Goal: Information Seeking & Learning: Learn about a topic

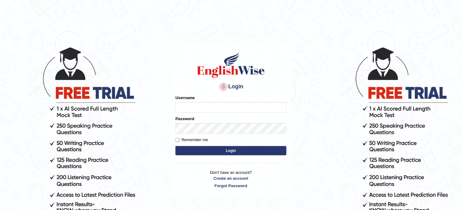
type input "obehi00"
click at [200, 147] on button "Login" at bounding box center [231, 150] width 111 height 9
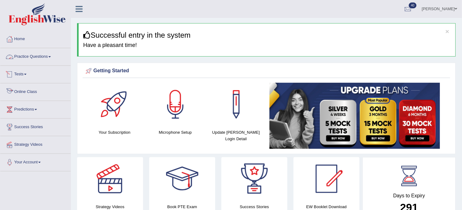
click at [52, 54] on link "Practice Questions" at bounding box center [35, 55] width 70 height 15
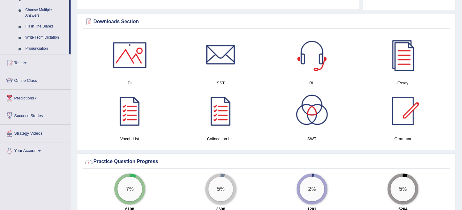
scroll to position [343, 0]
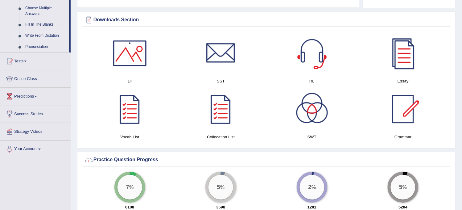
click at [47, 38] on link "Write From Dictation" at bounding box center [46, 35] width 47 height 11
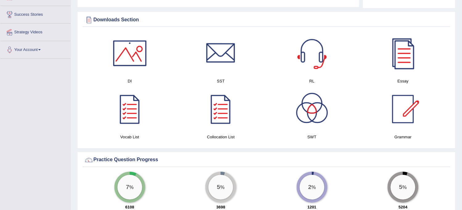
scroll to position [95, 0]
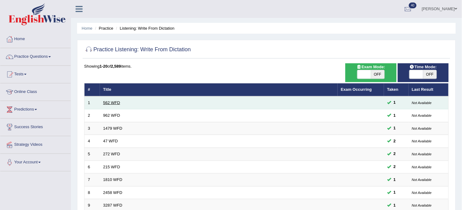
click at [110, 101] on link "562 WFD" at bounding box center [111, 102] width 17 height 5
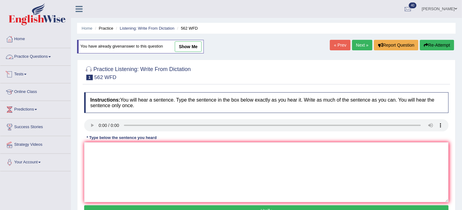
click at [47, 54] on link "Practice Questions" at bounding box center [35, 55] width 70 height 15
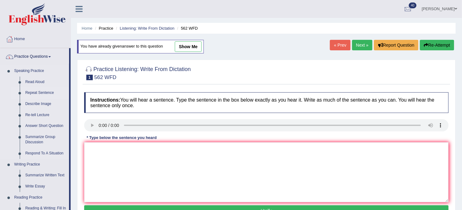
click at [39, 89] on link "Repeat Sentence" at bounding box center [46, 92] width 47 height 11
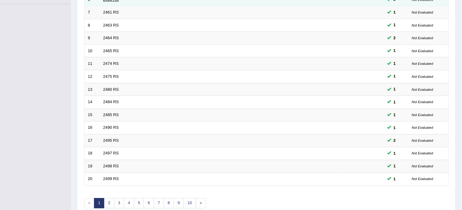
scroll to position [199, 0]
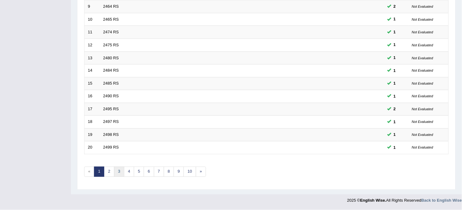
click at [118, 174] on link "3" at bounding box center [119, 172] width 10 height 10
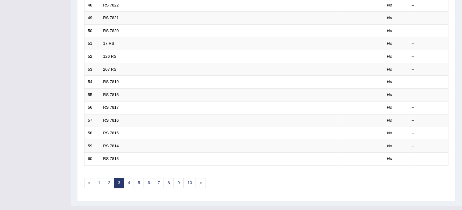
scroll to position [199, 0]
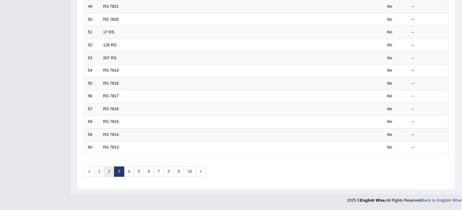
click at [111, 173] on link "2" at bounding box center [109, 172] width 10 height 10
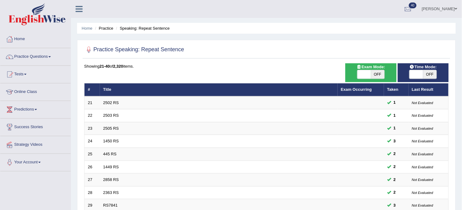
click at [380, 73] on span "OFF" at bounding box center [378, 74] width 14 height 9
checkbox input "true"
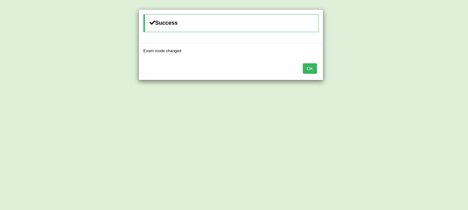
click at [311, 70] on button "OK" at bounding box center [310, 68] width 14 height 10
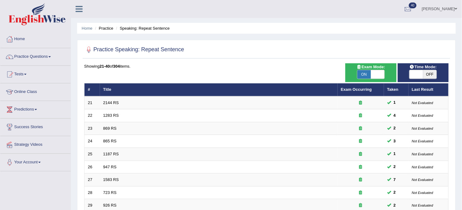
click at [430, 76] on span "OFF" at bounding box center [430, 74] width 14 height 9
checkbox input "true"
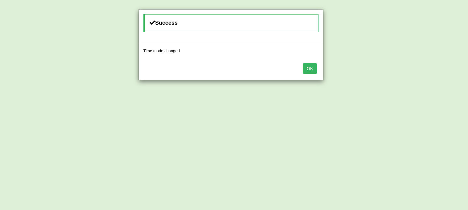
click at [308, 67] on button "OK" at bounding box center [310, 68] width 14 height 10
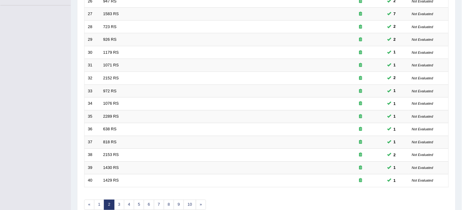
scroll to position [199, 0]
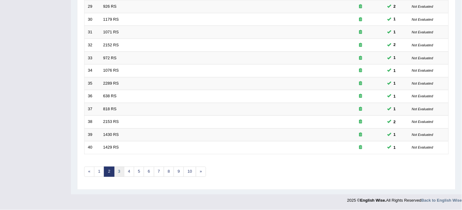
click at [119, 172] on link "3" at bounding box center [119, 172] width 10 height 10
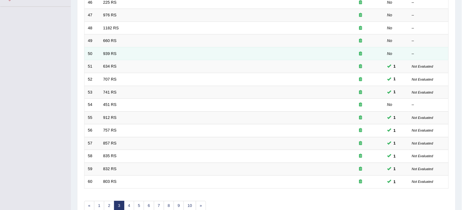
scroll to position [199, 0]
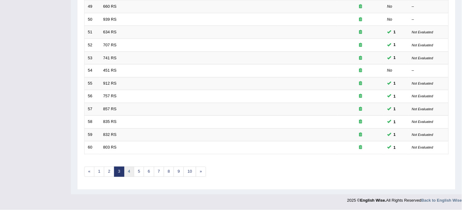
click at [129, 170] on link "4" at bounding box center [129, 172] width 10 height 10
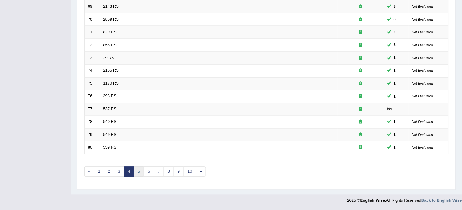
click at [142, 172] on link "5" at bounding box center [139, 172] width 10 height 10
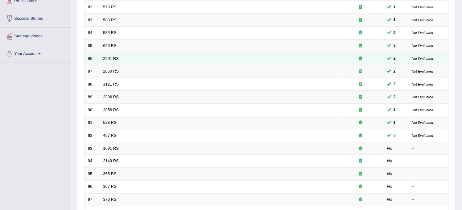
scroll to position [171, 0]
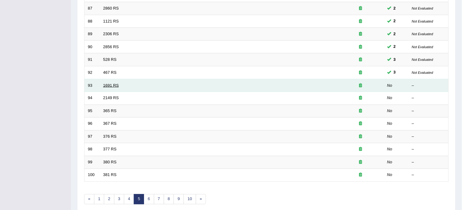
click at [107, 84] on link "1691 RS" at bounding box center [111, 85] width 16 height 5
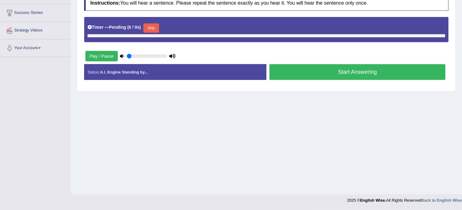
scroll to position [80, 0]
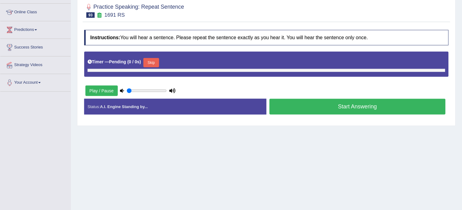
click at [155, 63] on button "Skip" at bounding box center [150, 62] width 15 height 9
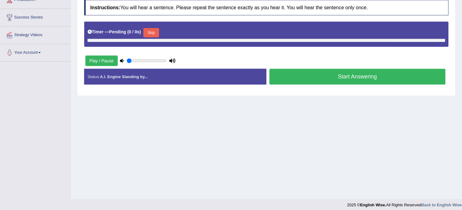
scroll to position [114, 0]
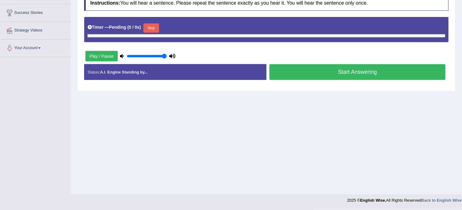
drag, startPoint x: 152, startPoint y: 58, endPoint x: 174, endPoint y: 58, distance: 22.5
type input "1"
click at [167, 58] on input "range" at bounding box center [147, 56] width 40 height 5
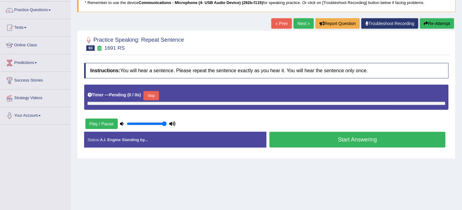
scroll to position [45, 0]
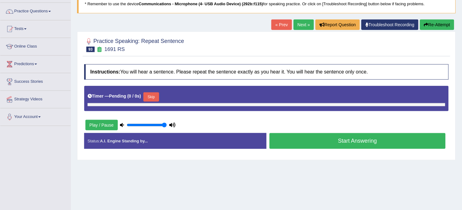
click at [189, 66] on h4 "Instructions: You will hear a sentence. Please repeat the sentence exactly as y…" at bounding box center [266, 71] width 365 height 15
click at [307, 28] on link "Next »" at bounding box center [304, 24] width 20 height 10
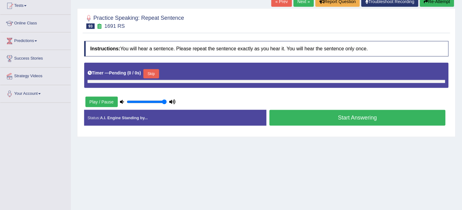
click at [105, 105] on button "Play / Pause" at bounding box center [101, 102] width 32 height 10
click at [93, 100] on button "Play / Pause" at bounding box center [101, 102] width 32 height 10
click at [152, 74] on button "Skip" at bounding box center [150, 73] width 15 height 9
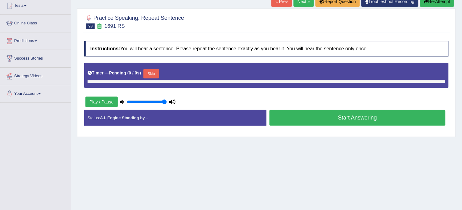
click at [152, 74] on button "Skip" at bounding box center [150, 73] width 15 height 9
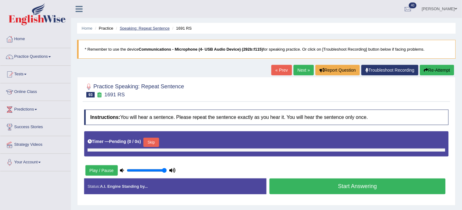
click at [152, 27] on link "Speaking: Repeat Sentence" at bounding box center [145, 28] width 50 height 5
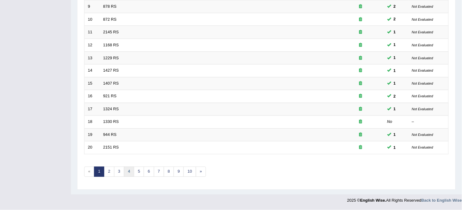
click at [127, 172] on link "4" at bounding box center [129, 172] width 10 height 10
click at [140, 174] on link "5" at bounding box center [139, 172] width 10 height 10
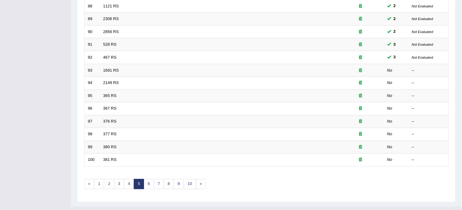
scroll to position [199, 0]
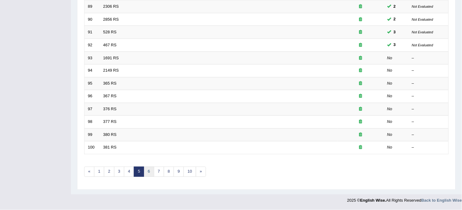
click at [149, 175] on link "6" at bounding box center [149, 172] width 10 height 10
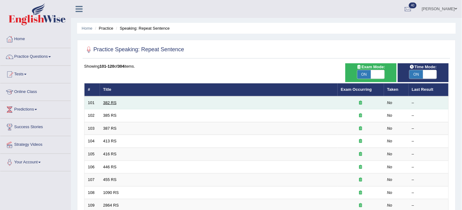
click at [111, 102] on link "382 RS" at bounding box center [109, 102] width 13 height 5
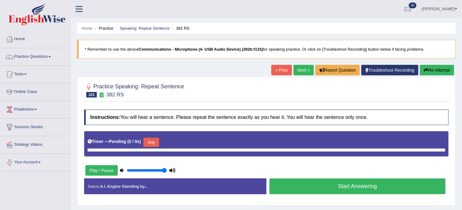
scroll to position [34, 0]
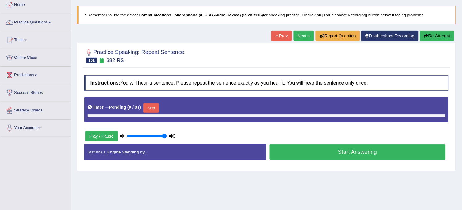
click at [345, 188] on div "Home Practice Speaking: Repeat Sentence 382 RS * Remember to use the device Com…" at bounding box center [266, 120] width 391 height 308
click at [338, 184] on div "Home Practice Speaking: Repeat Sentence 382 RS * Remember to use the device Com…" at bounding box center [266, 120] width 391 height 308
click at [230, 166] on div "Status: A.I. Engine Standing by... Start Answering Stop Recording" at bounding box center [266, 155] width 365 height 22
click at [350, 154] on button "Start Answering" at bounding box center [358, 152] width 176 height 16
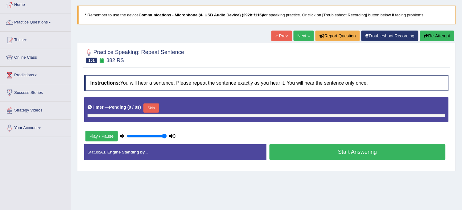
click at [350, 154] on button "Start Answering" at bounding box center [358, 152] width 176 height 16
click at [156, 106] on button "Skip" at bounding box center [150, 107] width 15 height 9
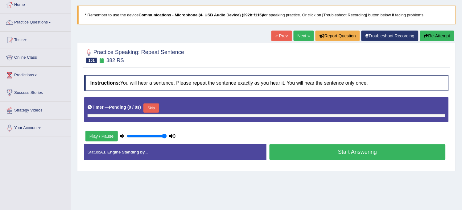
click at [156, 106] on button "Skip" at bounding box center [150, 107] width 15 height 9
click at [96, 135] on button "Play / Pause" at bounding box center [101, 136] width 32 height 10
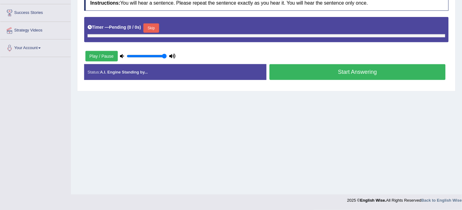
scroll to position [0, 0]
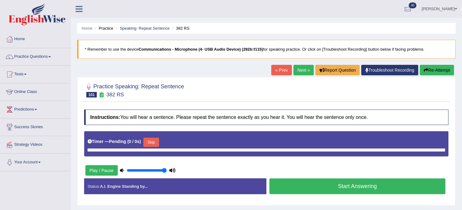
click at [85, 165] on button "Play / Pause" at bounding box center [101, 170] width 32 height 10
click at [32, 64] on li "Practice Questions Speaking Practice Read Aloud Repeat Sentence Describe Image …" at bounding box center [35, 57] width 70 height 18
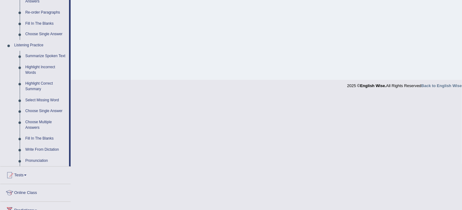
scroll to position [240, 0]
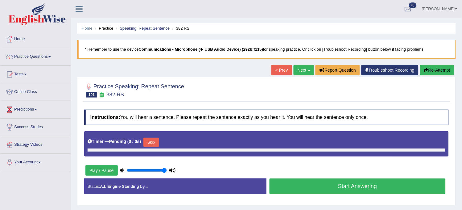
click at [157, 143] on button "Skip" at bounding box center [150, 142] width 15 height 9
click at [154, 143] on button "Skip" at bounding box center [150, 142] width 15 height 9
click at [431, 69] on button "Re-Attempt" at bounding box center [437, 70] width 34 height 10
click at [25, 56] on link "Practice Questions" at bounding box center [35, 55] width 70 height 15
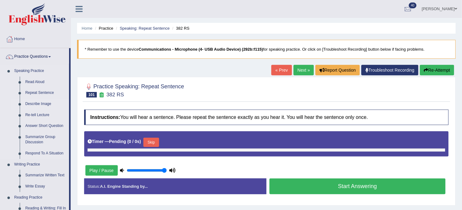
click at [42, 100] on link "Describe Image" at bounding box center [46, 103] width 47 height 11
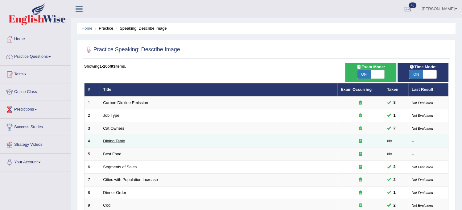
click at [110, 142] on link "Dining Table" at bounding box center [114, 141] width 22 height 5
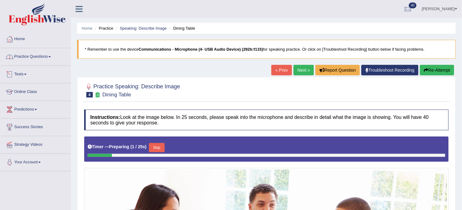
click at [44, 51] on link "Practice Questions" at bounding box center [35, 55] width 70 height 15
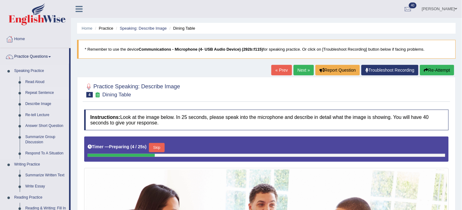
click at [41, 90] on link "Repeat Sentence" at bounding box center [46, 92] width 47 height 11
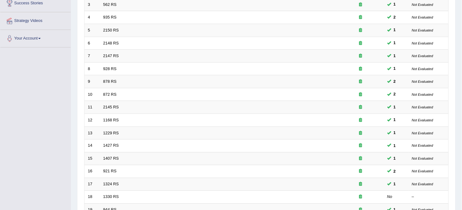
scroll to position [199, 0]
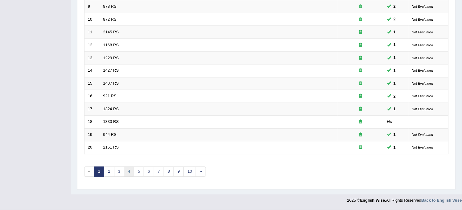
click at [127, 170] on link "4" at bounding box center [129, 172] width 10 height 10
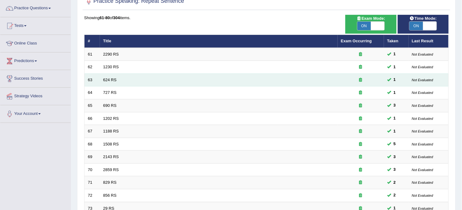
scroll to position [199, 0]
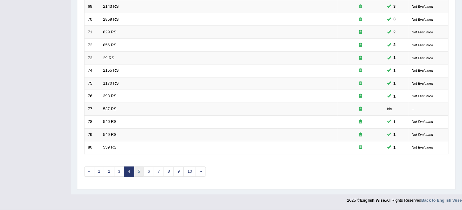
click at [139, 173] on link "5" at bounding box center [139, 172] width 10 height 10
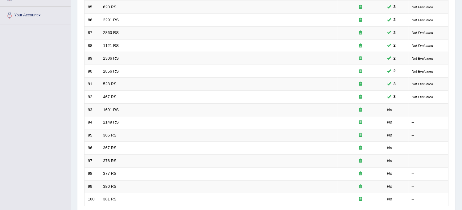
scroll to position [199, 0]
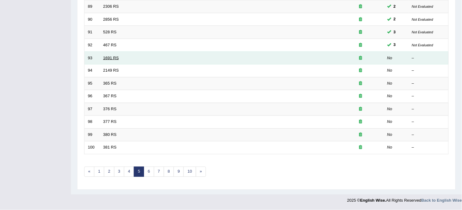
click at [107, 57] on link "1691 RS" at bounding box center [111, 58] width 16 height 5
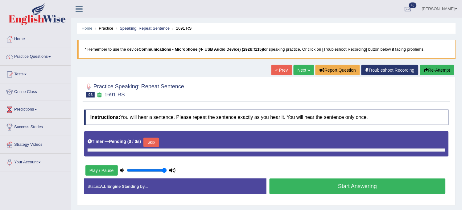
click at [148, 28] on link "Speaking: Repeat Sentence" at bounding box center [145, 28] width 50 height 5
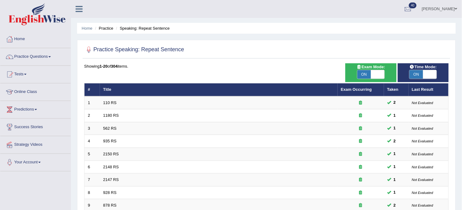
click at [412, 71] on span "ON" at bounding box center [417, 74] width 14 height 9
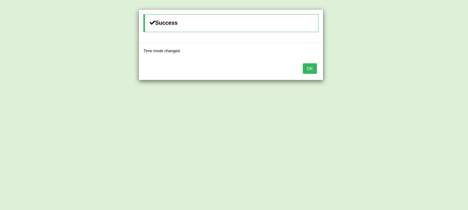
click at [392, 62] on div "Success Time mode changed OK" at bounding box center [234, 105] width 468 height 210
click at [303, 67] on button "OK" at bounding box center [310, 68] width 14 height 10
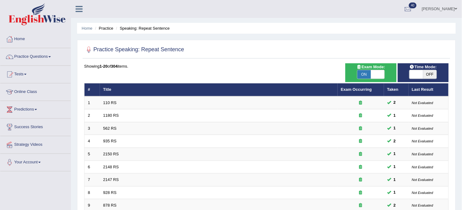
click at [429, 72] on span "OFF" at bounding box center [430, 74] width 14 height 9
checkbox input "true"
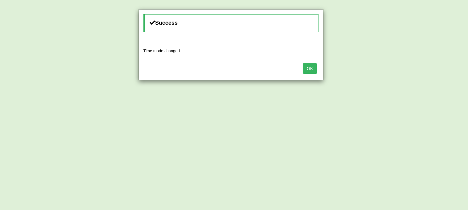
click at [308, 69] on button "OK" at bounding box center [310, 68] width 14 height 10
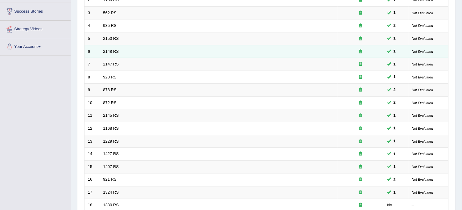
scroll to position [199, 0]
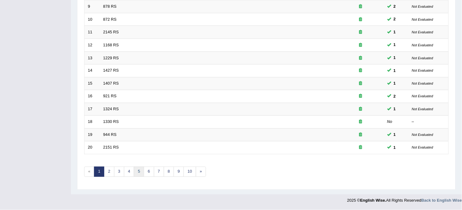
drag, startPoint x: 261, startPoint y: 170, endPoint x: 141, endPoint y: 172, distance: 119.7
click at [141, 172] on link "5" at bounding box center [139, 172] width 10 height 10
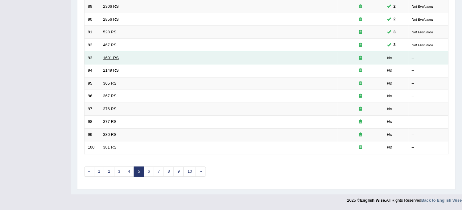
click at [113, 56] on link "1691 RS" at bounding box center [111, 58] width 16 height 5
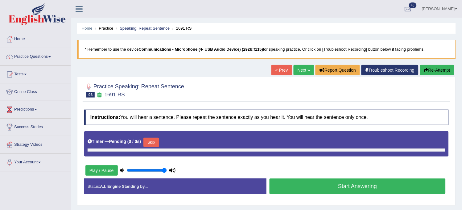
click at [155, 144] on button "Skip" at bounding box center [150, 142] width 15 height 9
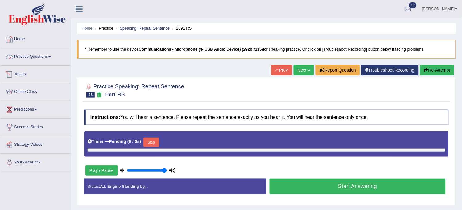
click at [45, 63] on link "Practice Questions" at bounding box center [35, 55] width 70 height 15
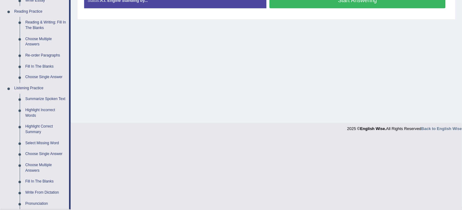
scroll to position [205, 0]
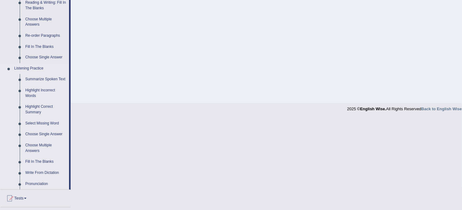
click at [43, 172] on link "Write From Dictation" at bounding box center [46, 173] width 47 height 11
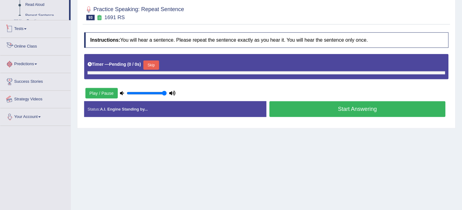
scroll to position [114, 0]
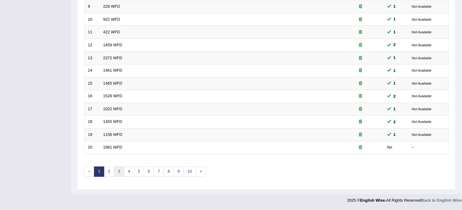
click at [119, 171] on link "3" at bounding box center [119, 172] width 10 height 10
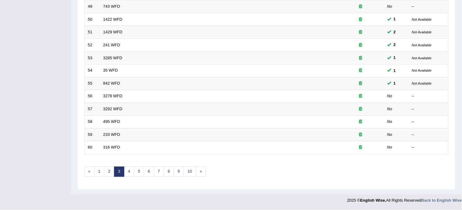
scroll to position [199, 0]
click at [131, 173] on link "4" at bounding box center [129, 172] width 10 height 10
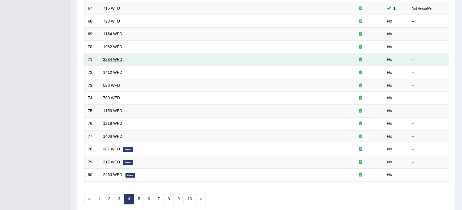
click at [106, 59] on link "3284 WFD" at bounding box center [112, 59] width 19 height 5
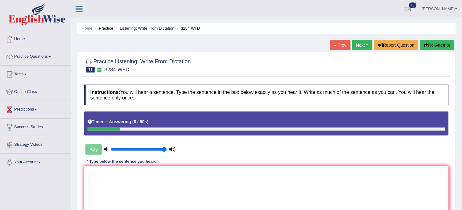
click at [439, 44] on button "Re-Attempt" at bounding box center [437, 45] width 34 height 10
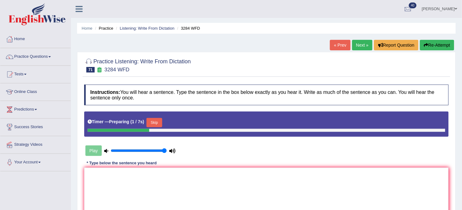
click at [154, 126] on button "Skip" at bounding box center [154, 122] width 15 height 9
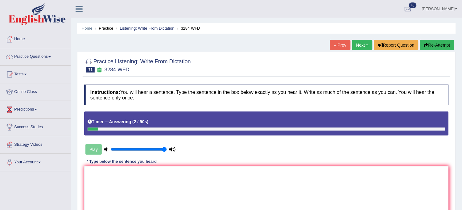
click at [433, 47] on button "Re-Attempt" at bounding box center [437, 45] width 34 height 10
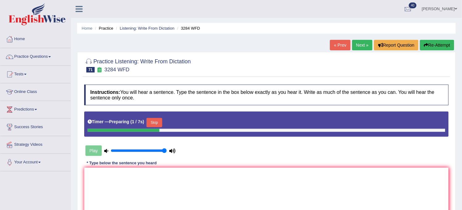
click at [162, 120] on button "Skip" at bounding box center [154, 122] width 15 height 9
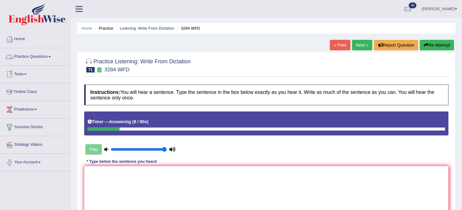
click at [50, 55] on link "Practice Questions" at bounding box center [35, 55] width 70 height 15
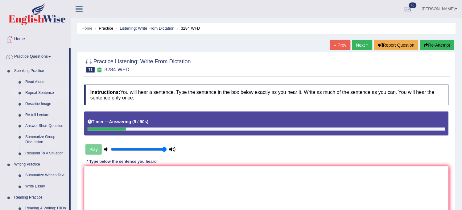
click at [48, 92] on link "Repeat Sentence" at bounding box center [46, 92] width 47 height 11
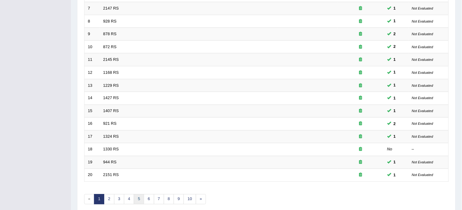
click at [142, 196] on link "5" at bounding box center [139, 199] width 10 height 10
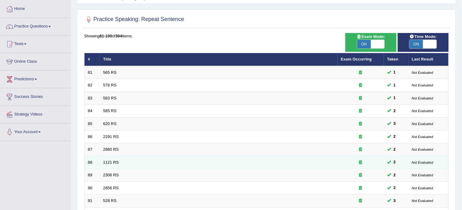
scroll to position [199, 0]
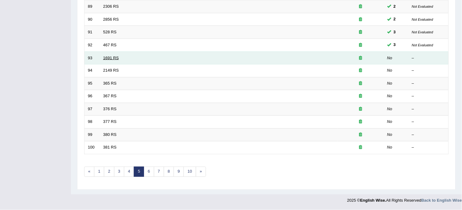
click at [109, 58] on link "1691 RS" at bounding box center [111, 58] width 16 height 5
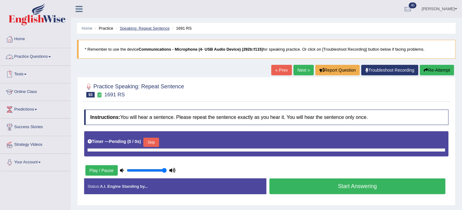
click at [138, 29] on link "Speaking: Repeat Sentence" at bounding box center [145, 28] width 50 height 5
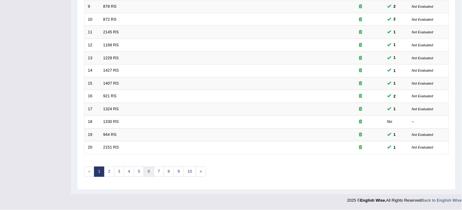
click at [149, 172] on link "6" at bounding box center [149, 172] width 10 height 10
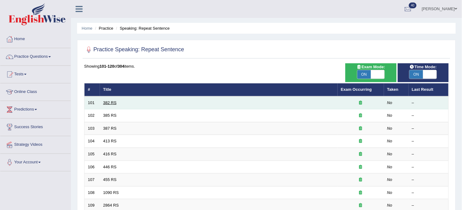
click at [109, 102] on link "382 RS" at bounding box center [109, 102] width 13 height 5
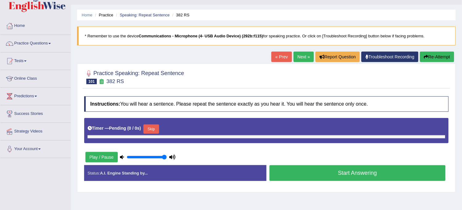
scroll to position [11, 0]
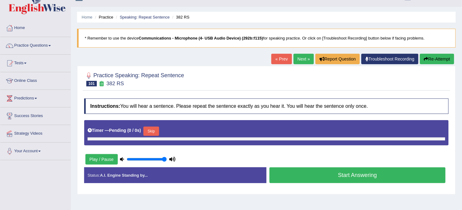
click at [150, 131] on button "Skip" at bounding box center [150, 130] width 15 height 9
click at [95, 157] on button "Play / Pause" at bounding box center [101, 159] width 32 height 10
click at [104, 159] on button "Play / Pause" at bounding box center [101, 159] width 32 height 10
click at [143, 158] on input "range" at bounding box center [147, 159] width 40 height 5
drag, startPoint x: 159, startPoint y: 156, endPoint x: 168, endPoint y: 159, distance: 8.9
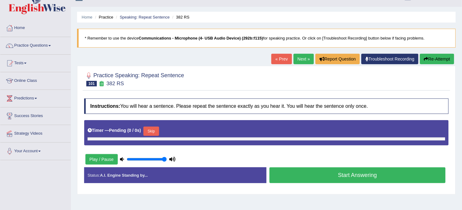
type input "1"
click at [167, 159] on input "range" at bounding box center [147, 159] width 40 height 5
click at [402, 57] on link "Troubleshoot Recording" at bounding box center [390, 59] width 57 height 10
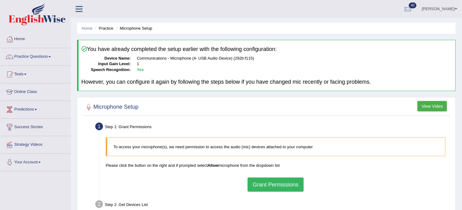
click at [105, 29] on li "Practice" at bounding box center [103, 28] width 20 height 6
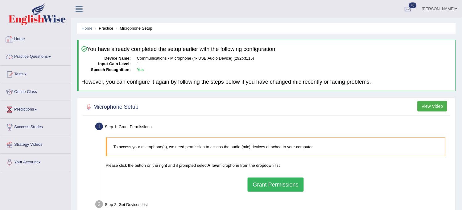
click at [48, 60] on link "Practice Questions" at bounding box center [35, 55] width 70 height 15
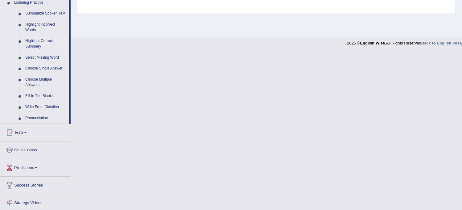
scroll to position [274, 0]
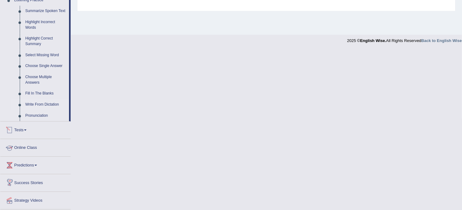
click at [51, 104] on link "Write From Dictation" at bounding box center [46, 104] width 47 height 11
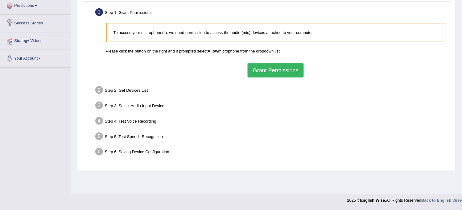
scroll to position [101, 0]
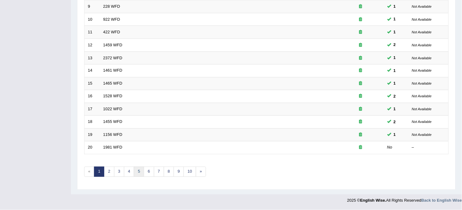
click at [138, 171] on link "5" at bounding box center [139, 172] width 10 height 10
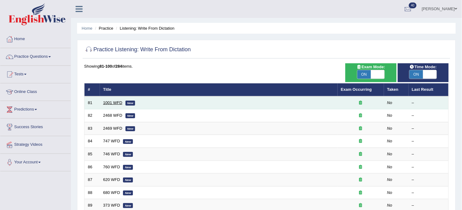
click at [116, 102] on link "1001 WFD" at bounding box center [112, 102] width 19 height 5
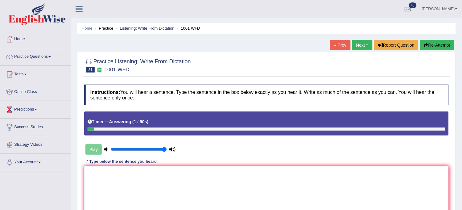
click at [149, 30] on link "Listening: Write From Dictation" at bounding box center [147, 28] width 55 height 5
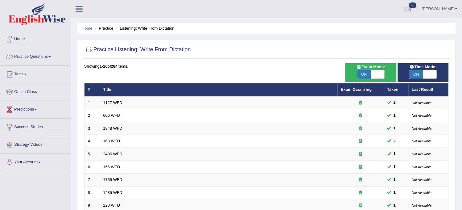
click at [55, 58] on link "Practice Questions" at bounding box center [35, 55] width 70 height 15
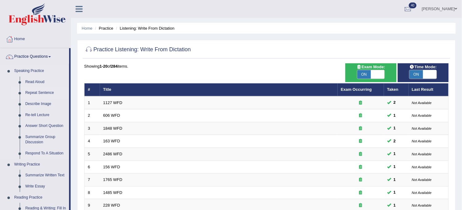
click at [45, 93] on link "Repeat Sentence" at bounding box center [46, 92] width 47 height 11
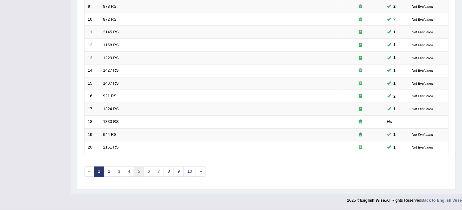
click at [141, 172] on link "5" at bounding box center [139, 172] width 10 height 10
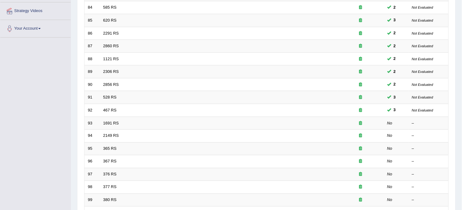
scroll to position [199, 0]
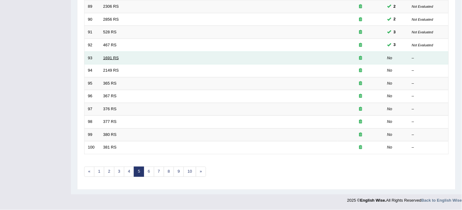
click at [110, 60] on link "1691 RS" at bounding box center [111, 58] width 16 height 5
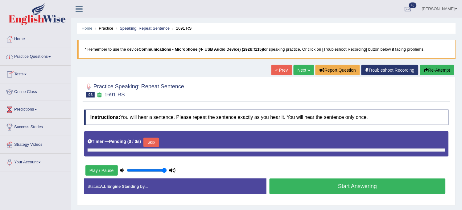
click at [44, 63] on link "Practice Questions" at bounding box center [35, 55] width 70 height 15
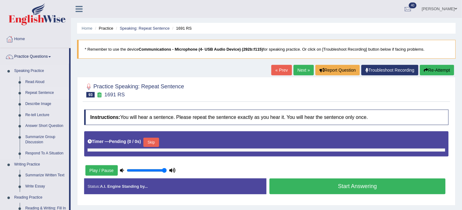
click at [42, 92] on link "Repeat Sentence" at bounding box center [46, 92] width 47 height 11
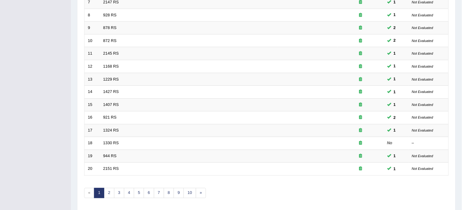
scroll to position [199, 0]
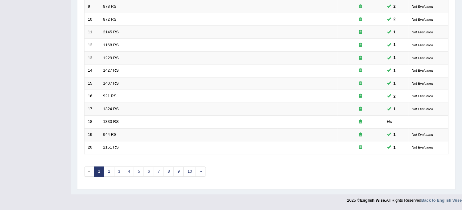
click at [222, 109] on td "1324 RS" at bounding box center [219, 109] width 238 height 13
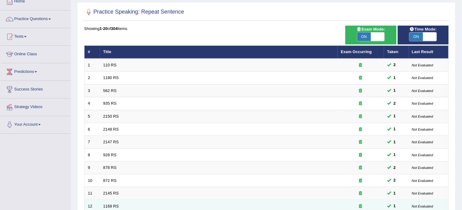
scroll to position [0, 0]
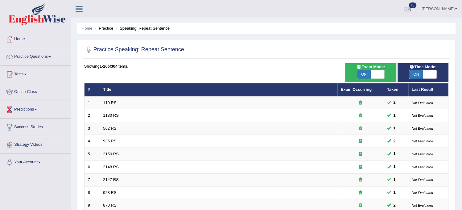
click at [416, 74] on span "ON" at bounding box center [417, 74] width 14 height 9
checkbox input "false"
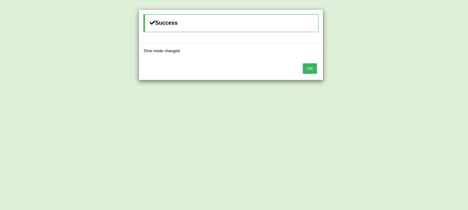
click at [312, 66] on button "OK" at bounding box center [310, 68] width 14 height 10
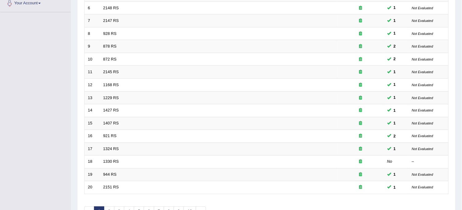
scroll to position [199, 0]
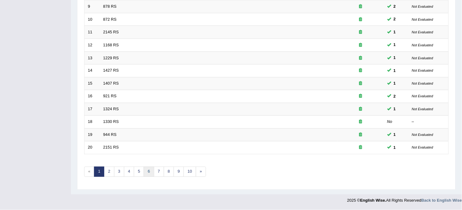
click at [144, 170] on link "6" at bounding box center [149, 172] width 10 height 10
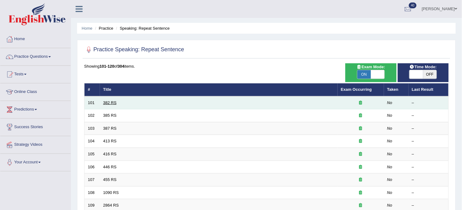
click at [109, 103] on link "382 RS" at bounding box center [109, 102] width 13 height 5
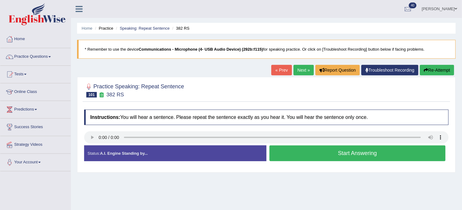
click at [278, 153] on button "Start Answering" at bounding box center [358, 153] width 176 height 16
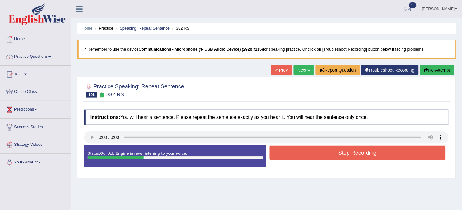
click at [426, 73] on button "Re-Attempt" at bounding box center [437, 70] width 34 height 10
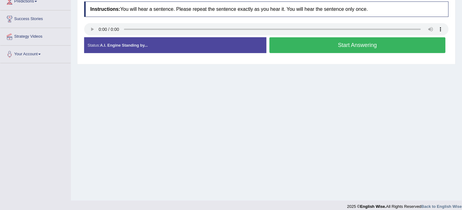
scroll to position [114, 0]
